Goal: Find specific page/section: Find specific page/section

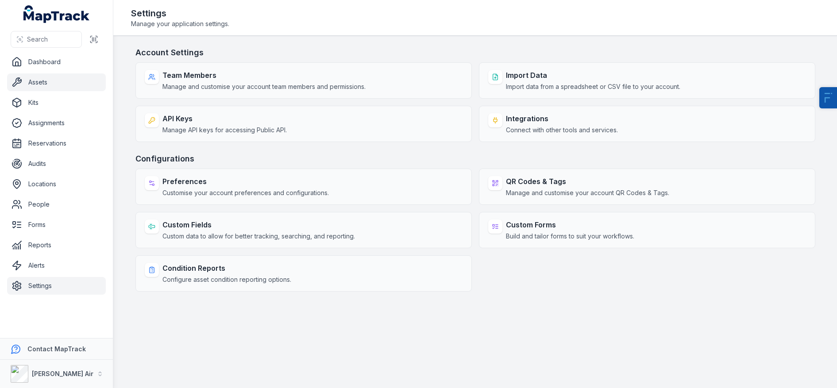
click at [52, 86] on link "Assets" at bounding box center [56, 82] width 99 height 18
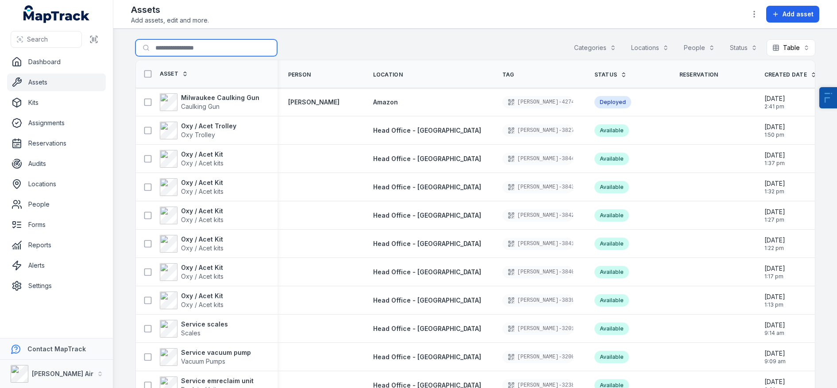
click at [209, 53] on input "Search for assets" at bounding box center [206, 47] width 142 height 17
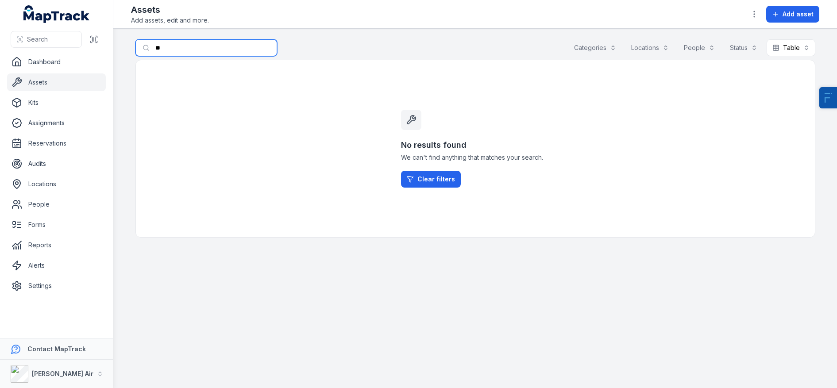
type input "*"
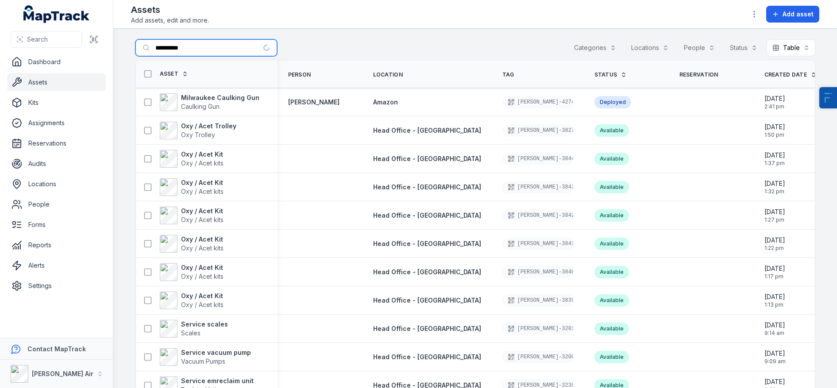
type input "**********"
click at [355, 36] on main "**********" at bounding box center [475, 208] width 724 height 359
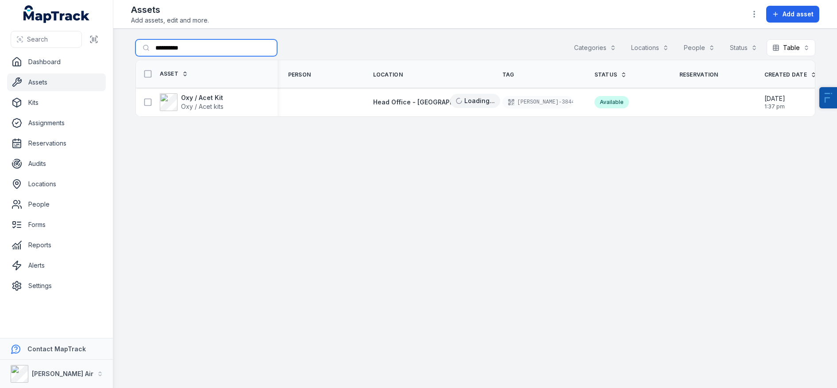
click at [194, 50] on input "**********" at bounding box center [206, 47] width 142 height 17
click at [207, 105] on span "Oxy / Acet kits" at bounding box center [202, 107] width 42 height 8
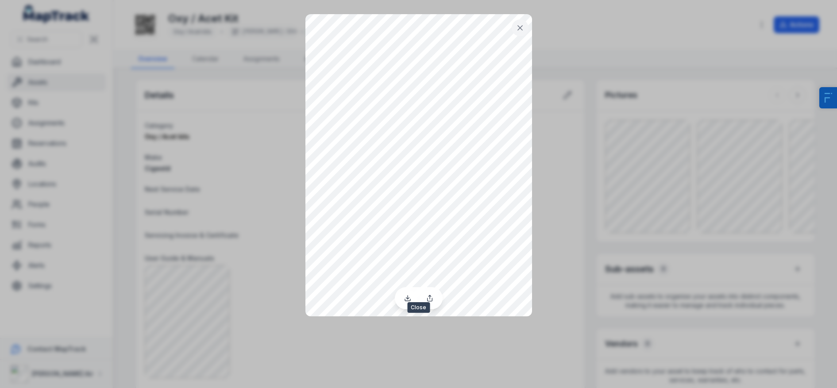
click at [520, 30] on icon at bounding box center [520, 27] width 9 height 9
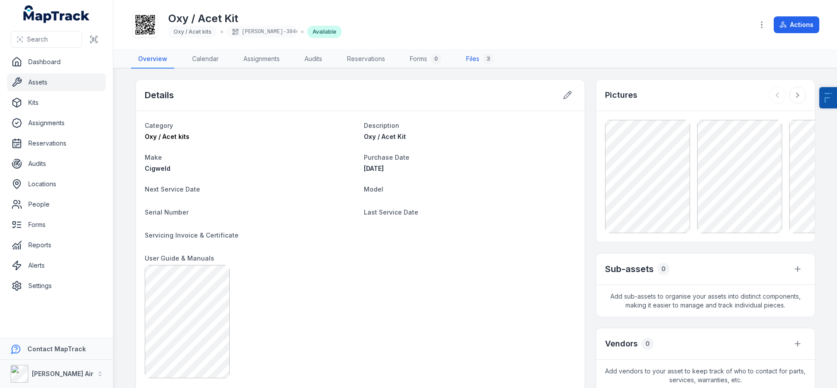
click at [487, 58] on div "3" at bounding box center [488, 59] width 11 height 11
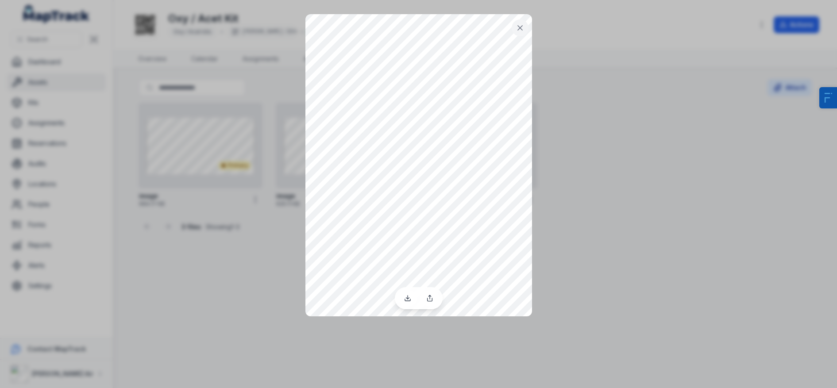
drag, startPoint x: 213, startPoint y: 246, endPoint x: 202, endPoint y: 219, distance: 28.8
click at [213, 246] on div at bounding box center [418, 194] width 837 height 388
click at [143, 66] on div at bounding box center [418, 194] width 837 height 388
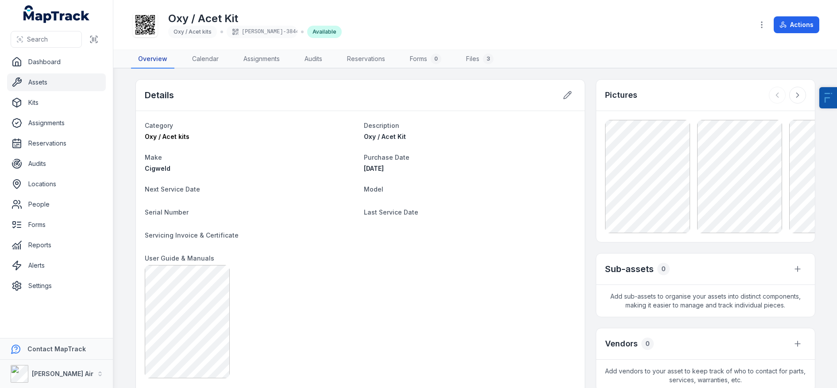
click at [151, 60] on link "Overview" at bounding box center [152, 59] width 43 height 19
click at [198, 21] on h1 "Oxy / Acet Kit" at bounding box center [255, 19] width 174 height 14
copy h1 "Oxy / Acet Kit"
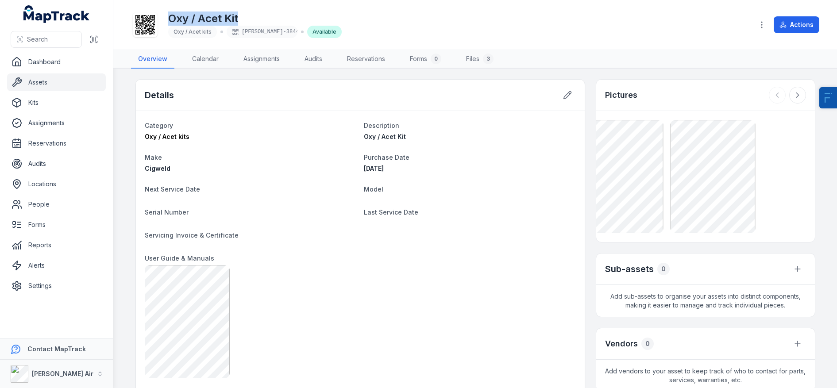
click at [561, 174] on div "Details Category Oxy / Acet kits Description Oxy / Acet Kit Make Cigweld Purcha…" at bounding box center [475, 365] width 680 height 573
click at [773, 93] on icon at bounding box center [777, 95] width 9 height 9
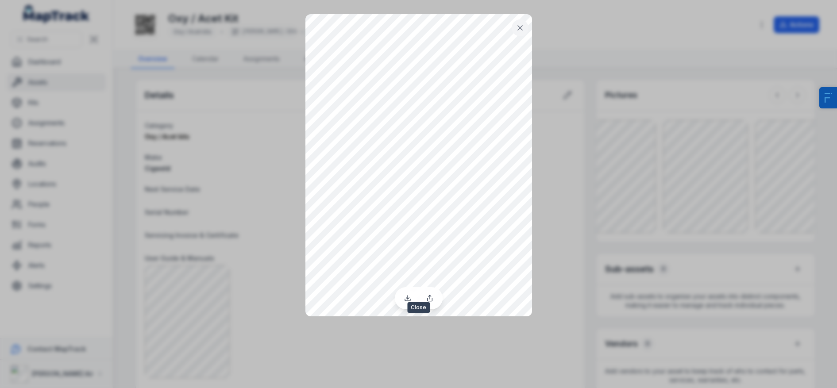
click at [519, 24] on icon at bounding box center [520, 27] width 9 height 9
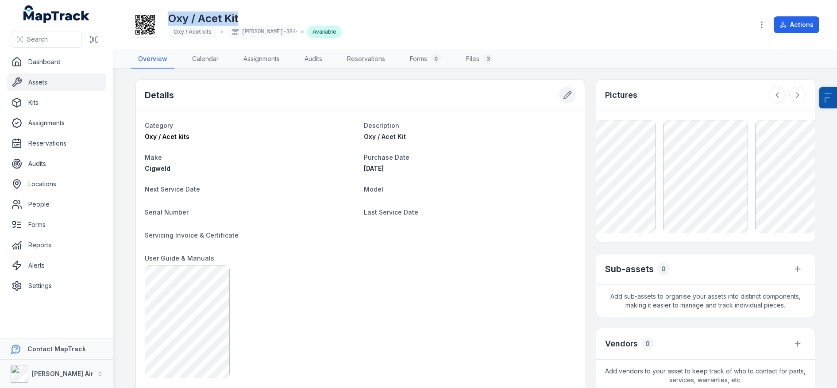
click at [563, 92] on icon at bounding box center [567, 95] width 9 height 9
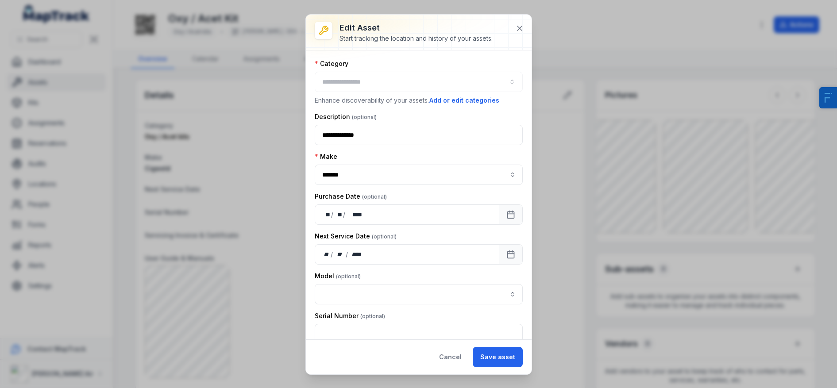
type input "**********"
click at [522, 32] on icon at bounding box center [519, 28] width 9 height 9
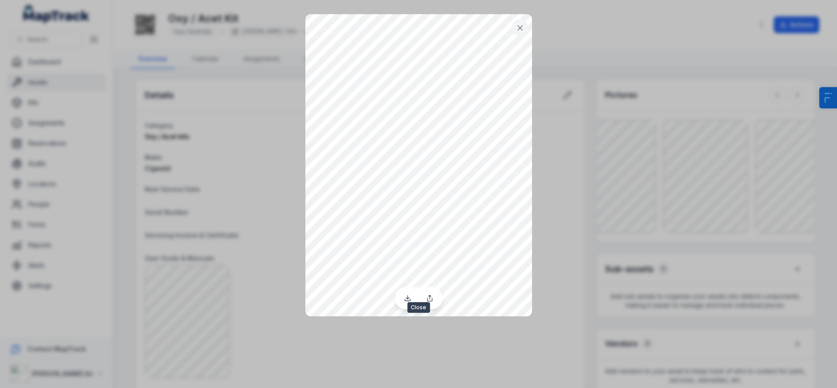
click at [514, 27] on button at bounding box center [520, 27] width 17 height 17
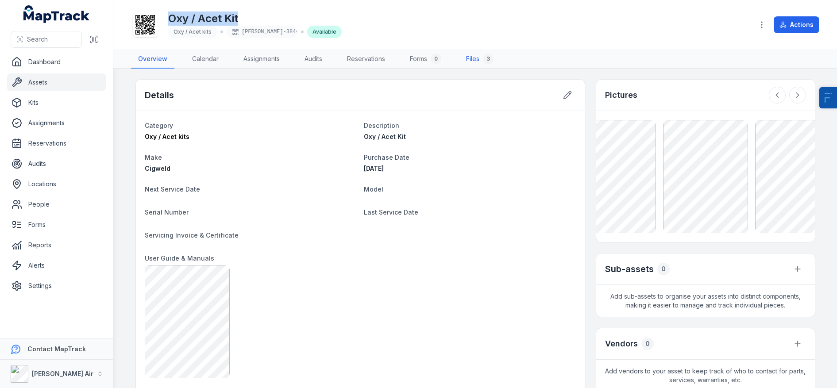
click at [473, 57] on link "Files 3" at bounding box center [480, 59] width 42 height 19
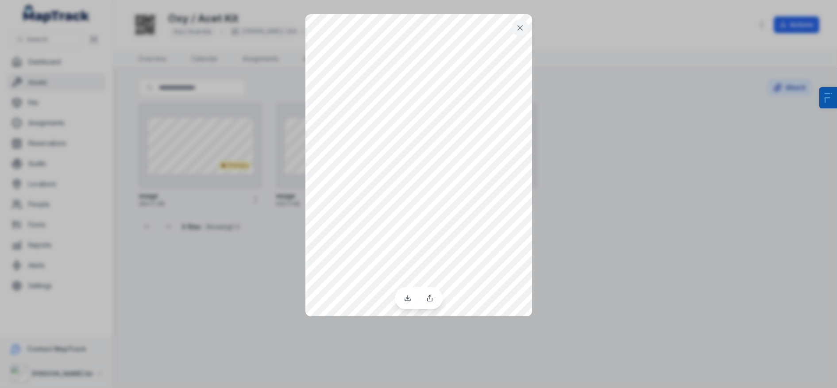
click at [220, 290] on div at bounding box center [418, 194] width 837 height 388
click at [514, 30] on button at bounding box center [520, 27] width 17 height 17
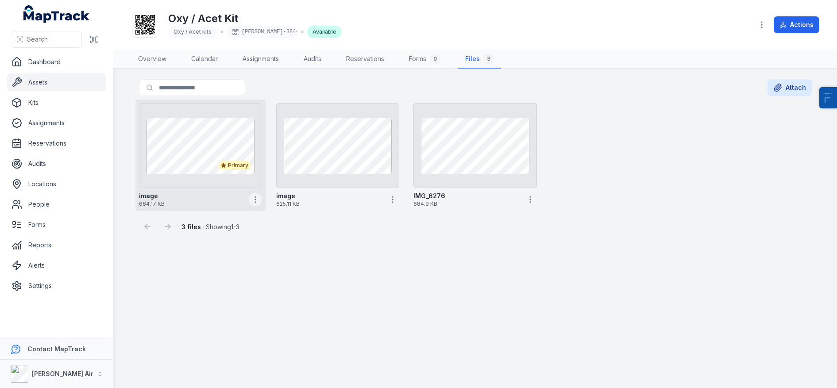
click at [253, 205] on button "button" at bounding box center [255, 199] width 13 height 13
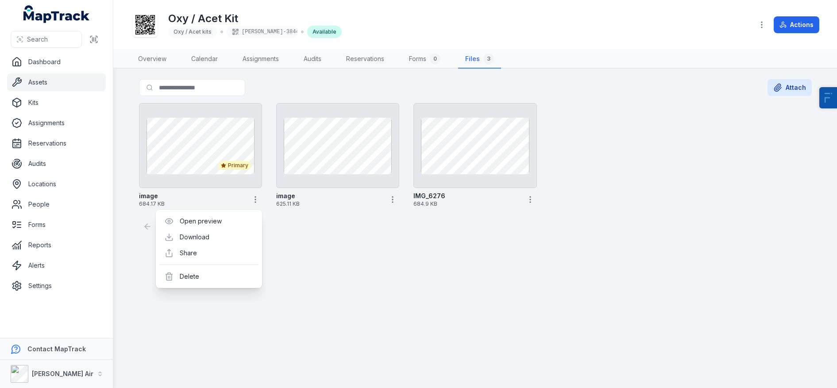
click at [357, 244] on main "Search for files Attach Primary image 684.17 KB image 625.11 KB IMG_6276 684.9 …" at bounding box center [475, 229] width 724 height 320
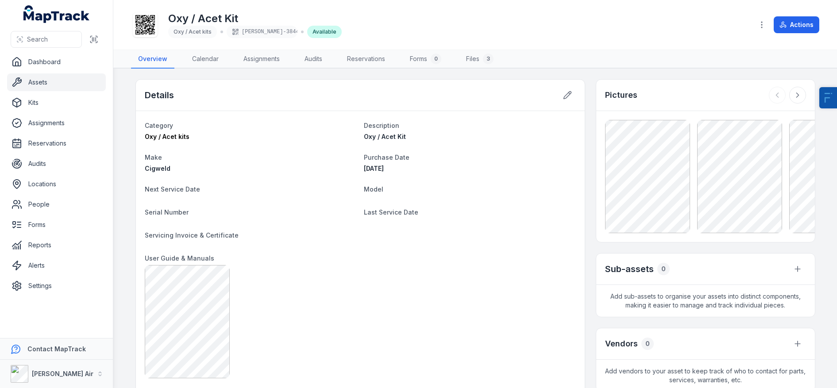
click at [90, 77] on link "Assets" at bounding box center [56, 82] width 99 height 18
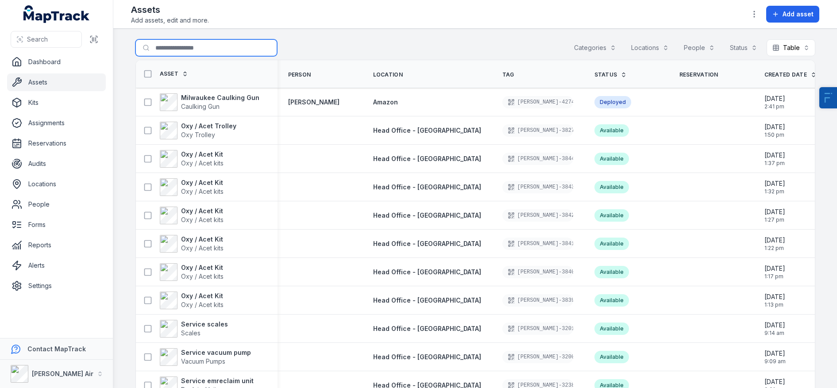
click at [190, 48] on input "Search for assets" at bounding box center [206, 47] width 142 height 17
paste input "**********"
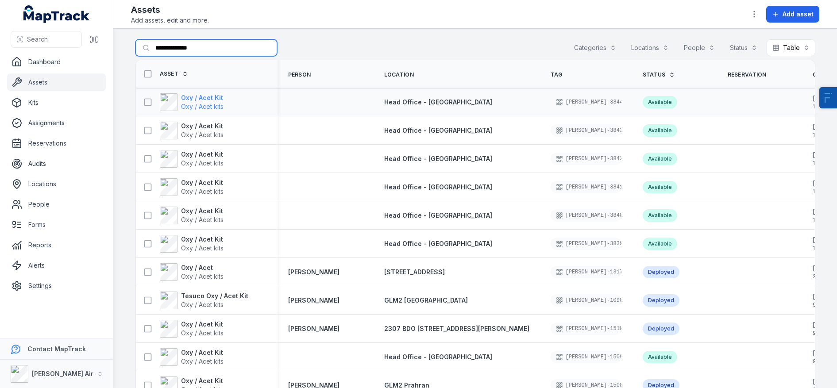
type input "**********"
click at [199, 98] on strong "Oxy / Acet Kit" at bounding box center [202, 97] width 42 height 9
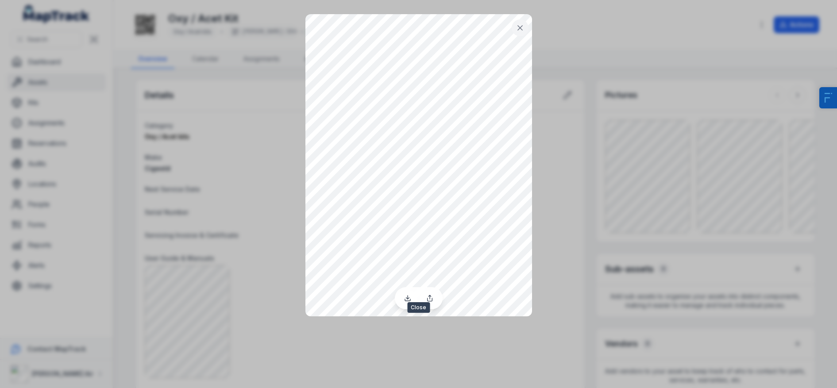
click at [525, 27] on button at bounding box center [520, 27] width 17 height 17
